Goal: Information Seeking & Learning: Understand process/instructions

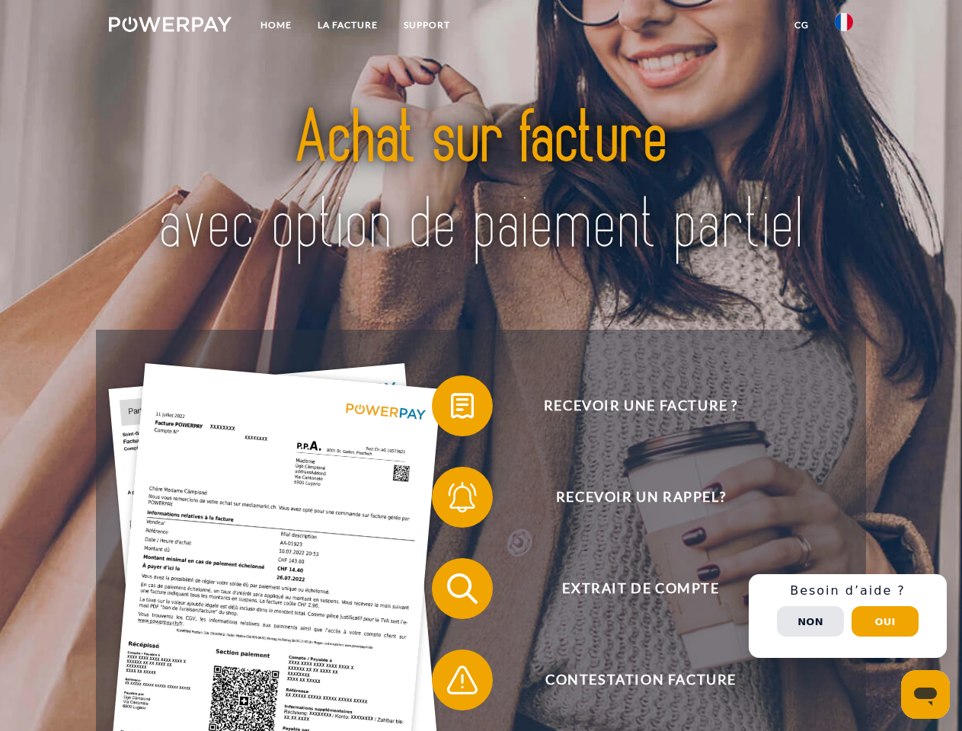
click at [170, 27] on img at bounding box center [170, 24] width 123 height 15
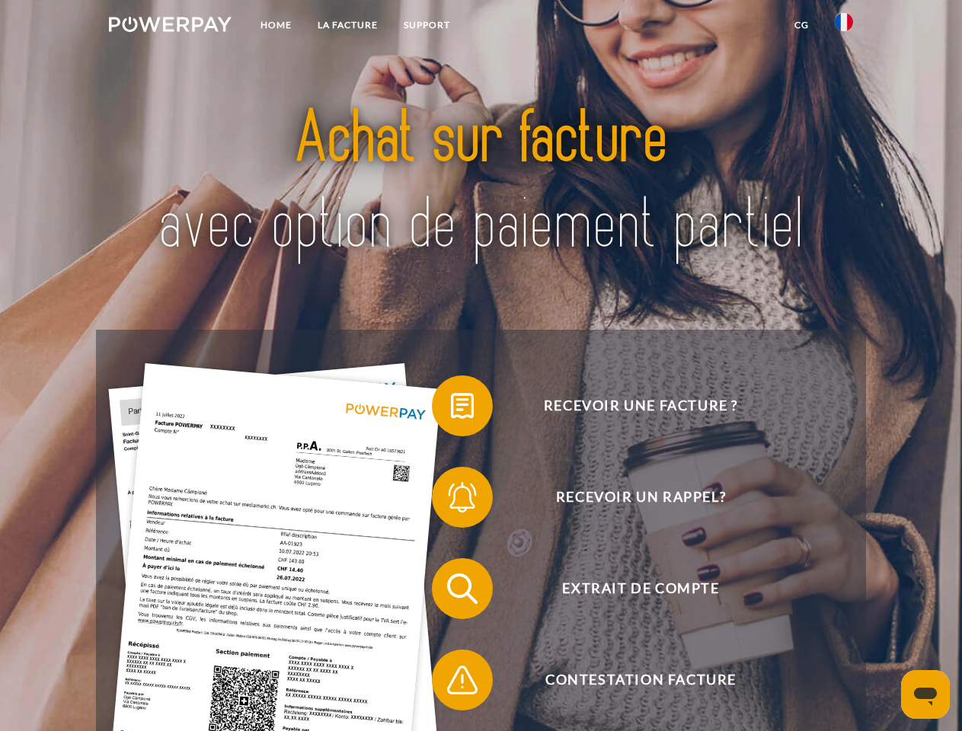
click at [844, 27] on img at bounding box center [844, 22] width 18 height 18
click at [801, 25] on link "CG" at bounding box center [802, 24] width 40 height 27
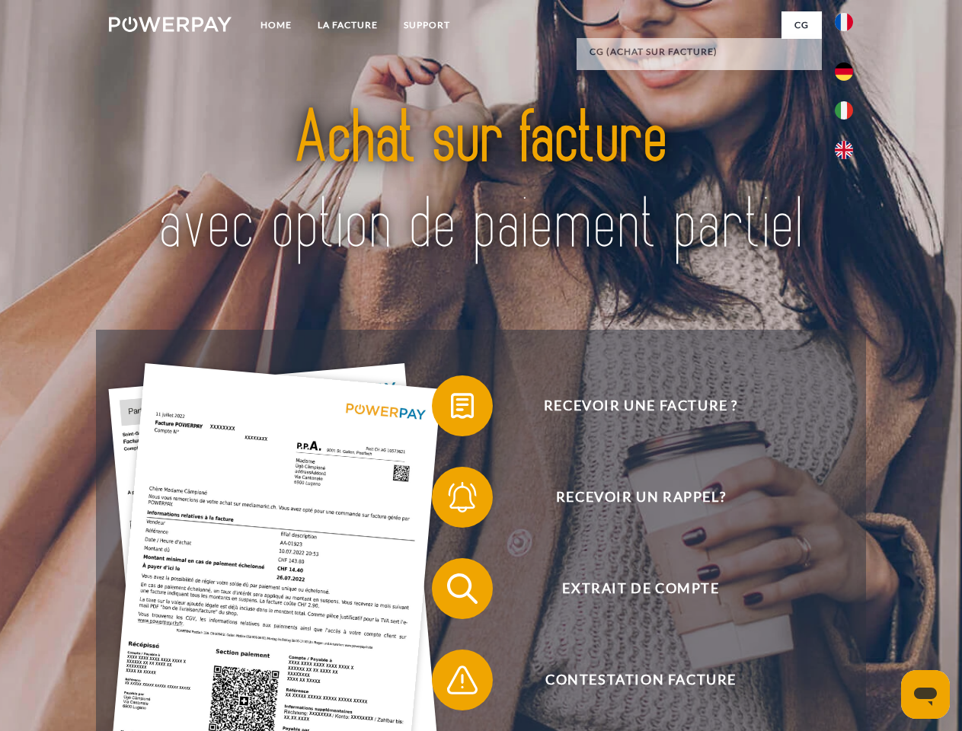
click at [451, 409] on span at bounding box center [439, 406] width 76 height 76
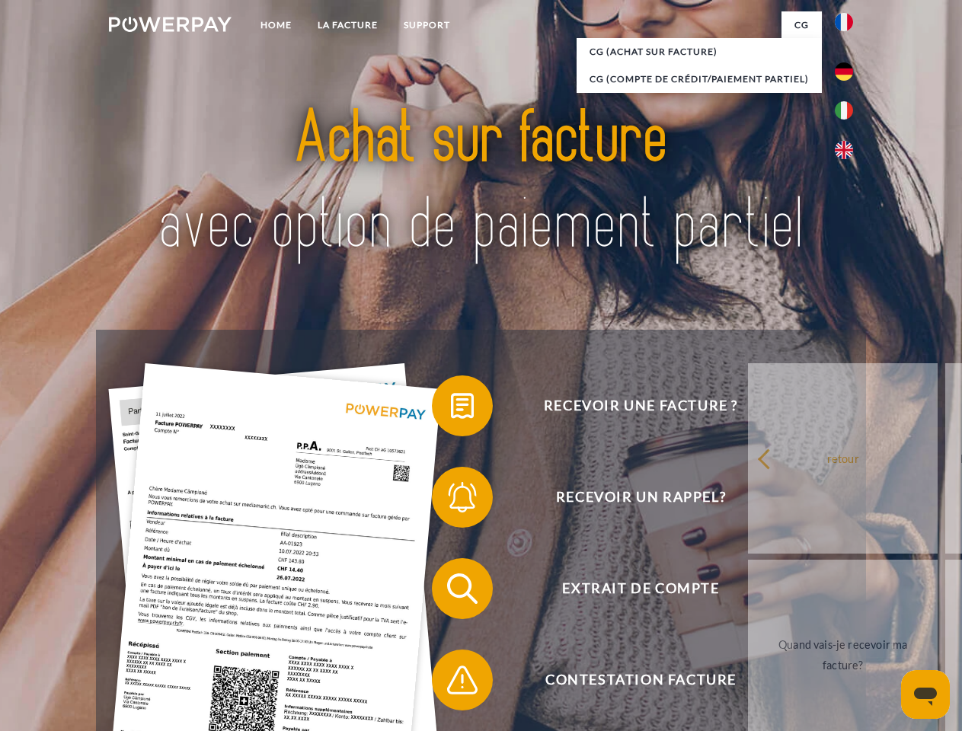
click at [451, 500] on span at bounding box center [439, 497] width 76 height 76
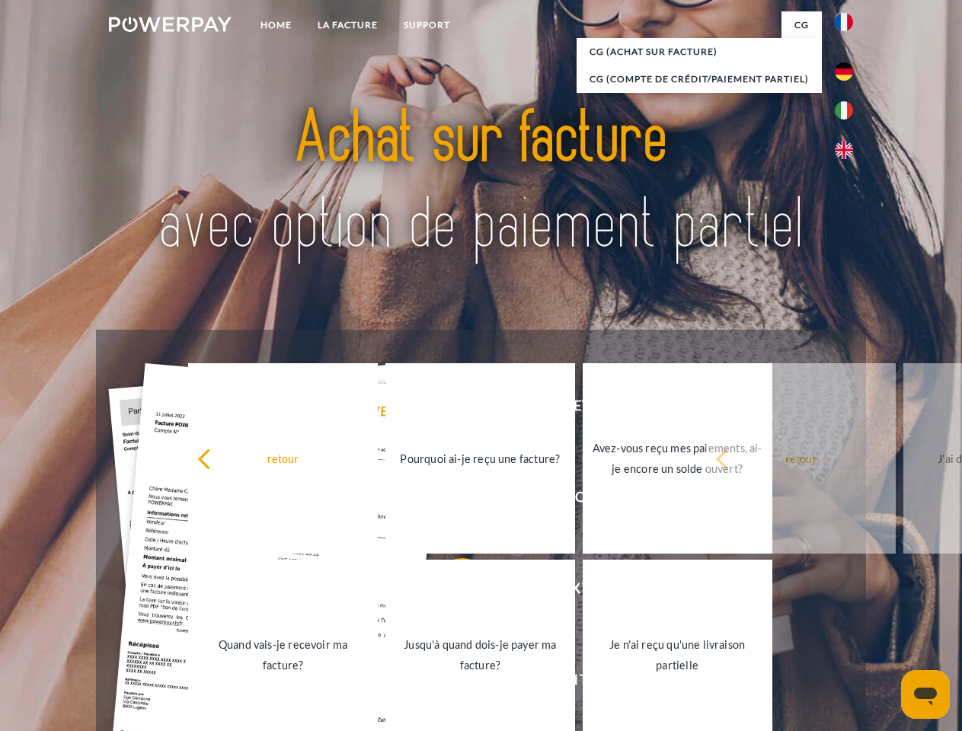
click at [451, 592] on link "Jusqu'à quand dois-je payer ma facture?" at bounding box center [480, 655] width 190 height 190
click at [451, 683] on span at bounding box center [439, 680] width 76 height 76
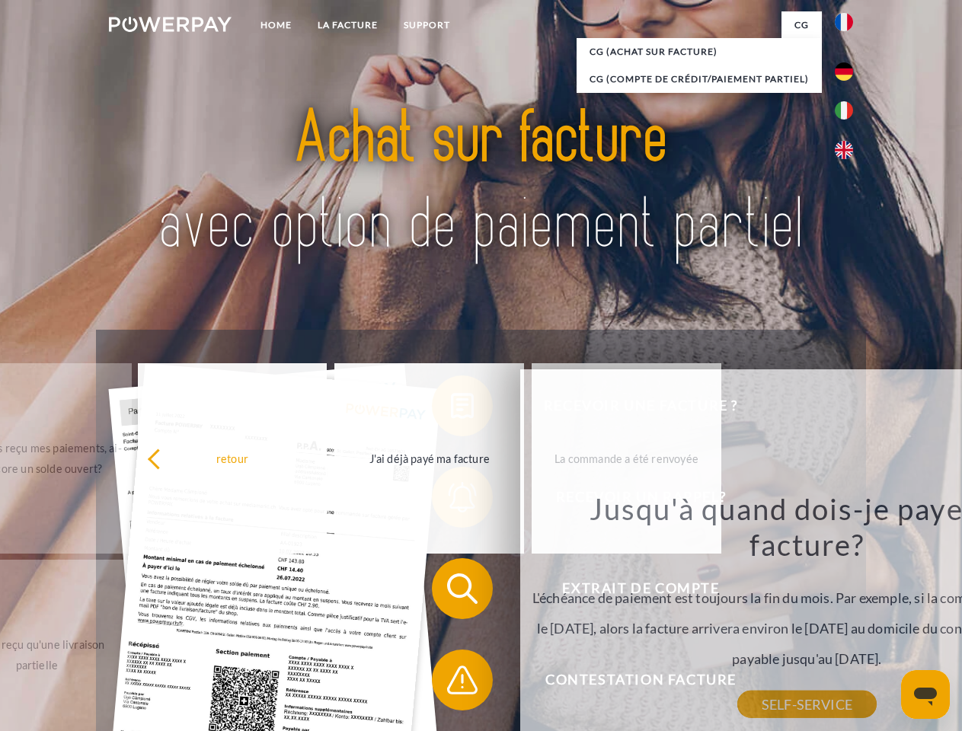
click at [848, 616] on div "Recevoir une facture ? Recevoir un rappel? Extrait de compte retour" at bounding box center [480, 634] width 769 height 609
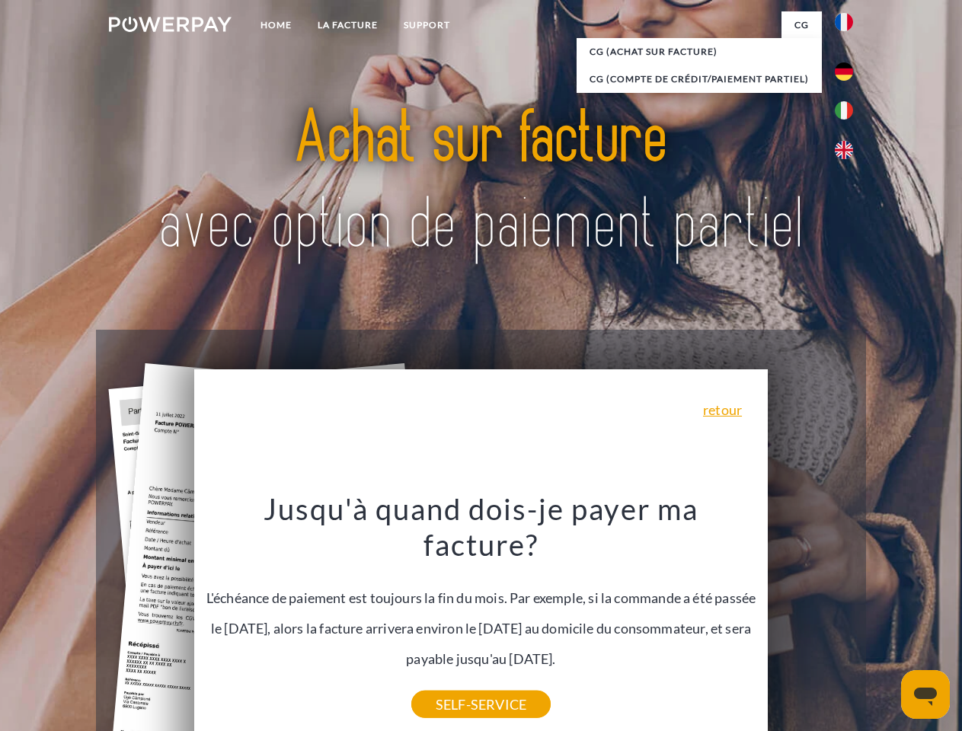
click at [811, 619] on span "Extrait de compte" at bounding box center [640, 588] width 373 height 61
click at [885, 622] on header "Home LA FACTURE Support" at bounding box center [481, 526] width 962 height 1052
